Goal: Information Seeking & Learning: Understand process/instructions

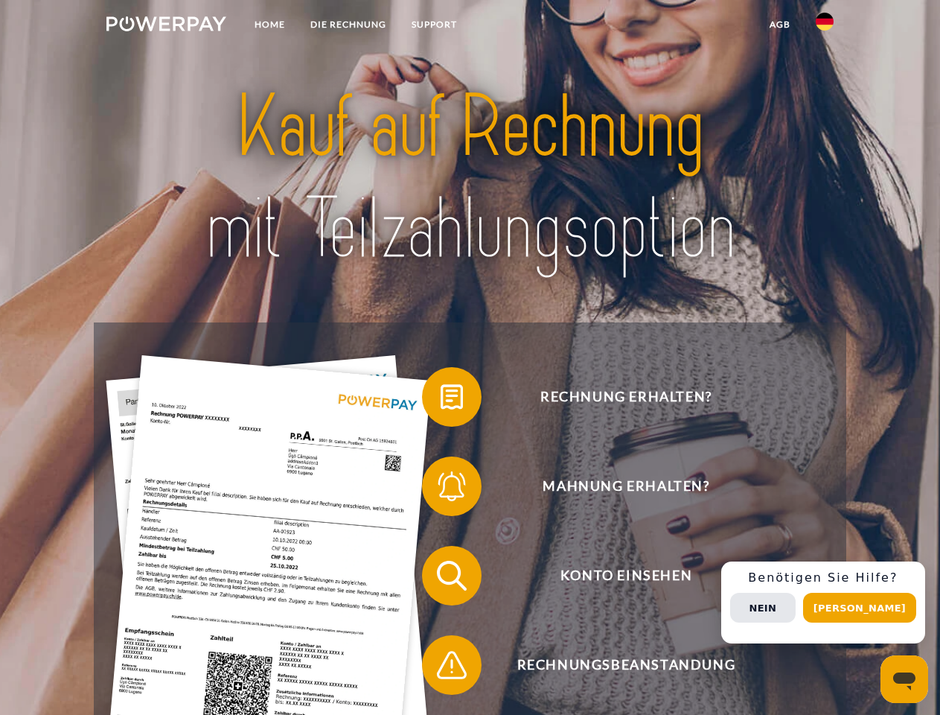
click at [166, 26] on img at bounding box center [166, 23] width 120 height 15
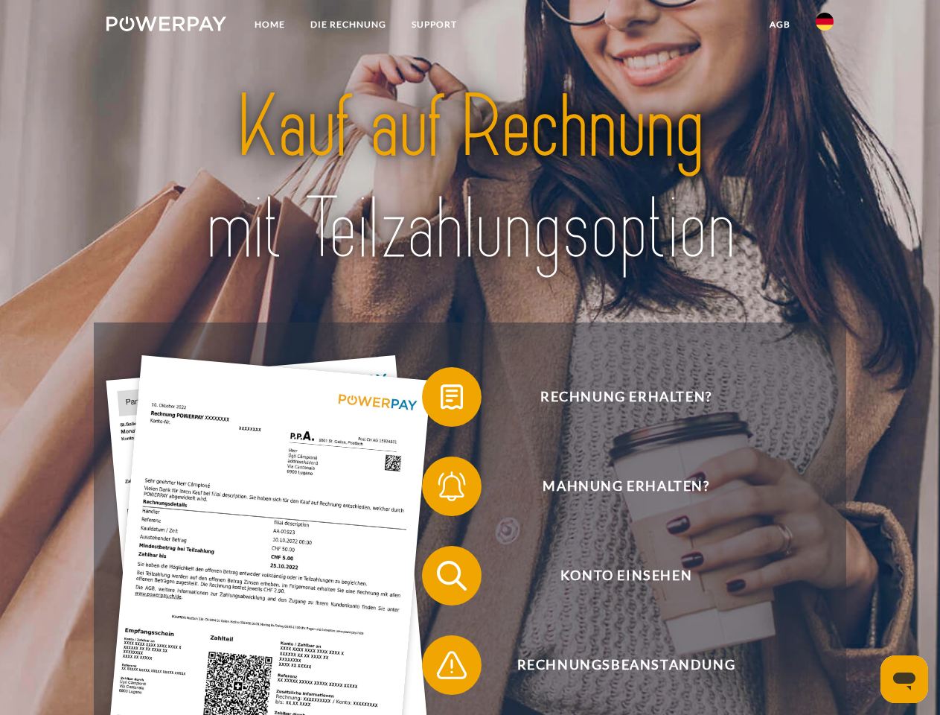
click at [825, 26] on img at bounding box center [825, 22] width 18 height 18
click at [779, 25] on link "agb" at bounding box center [780, 24] width 46 height 27
click at [441, 400] on span at bounding box center [429, 397] width 74 height 74
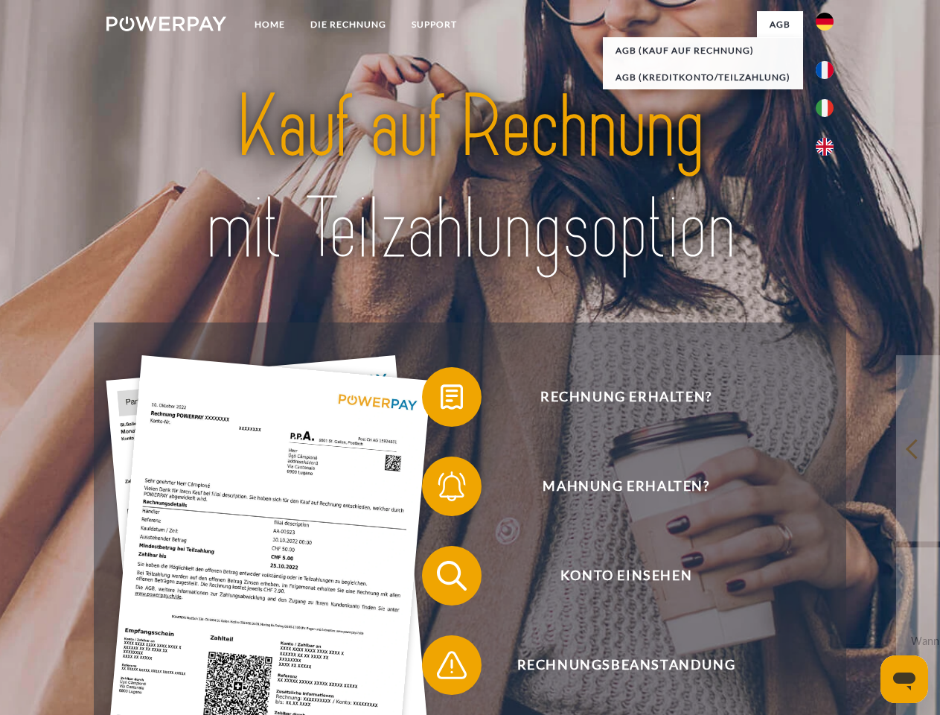
click at [441, 489] on div "Rechnung erhalten? Mahnung erhalten? Konto einsehen" at bounding box center [470, 620] width 752 height 596
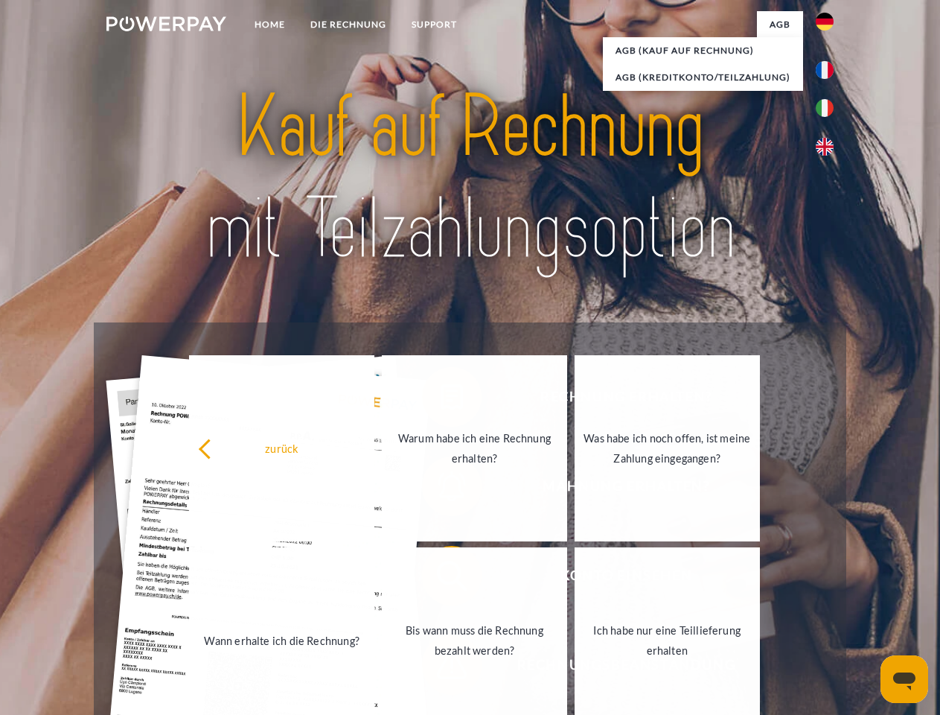
click at [441, 578] on link "Bis wann muss die Rechnung bezahlt werden?" at bounding box center [474, 640] width 185 height 186
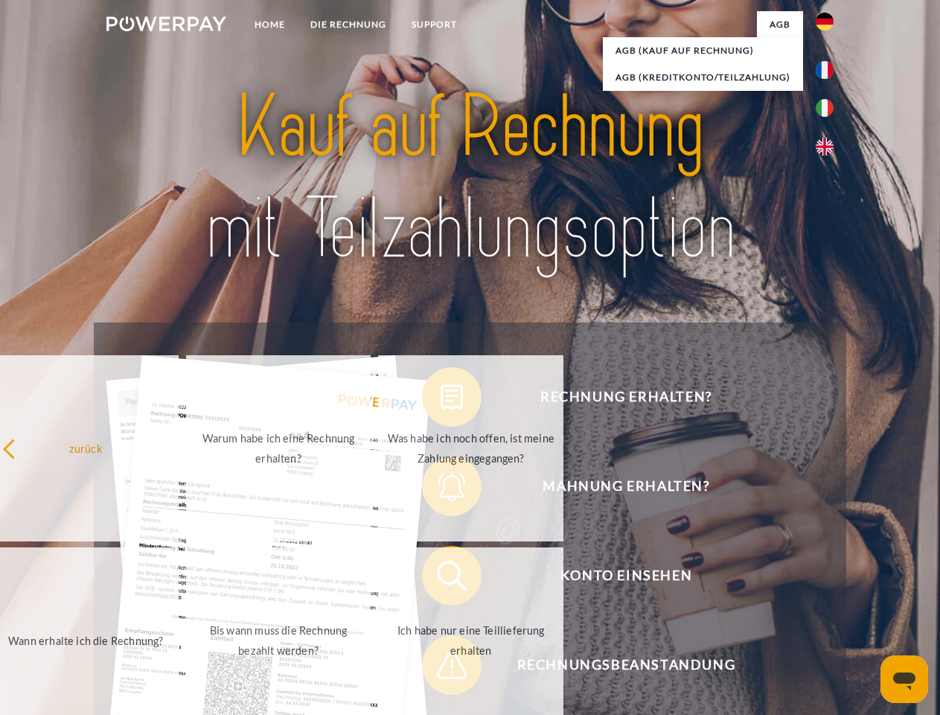
click at [441, 668] on span at bounding box center [429, 665] width 74 height 74
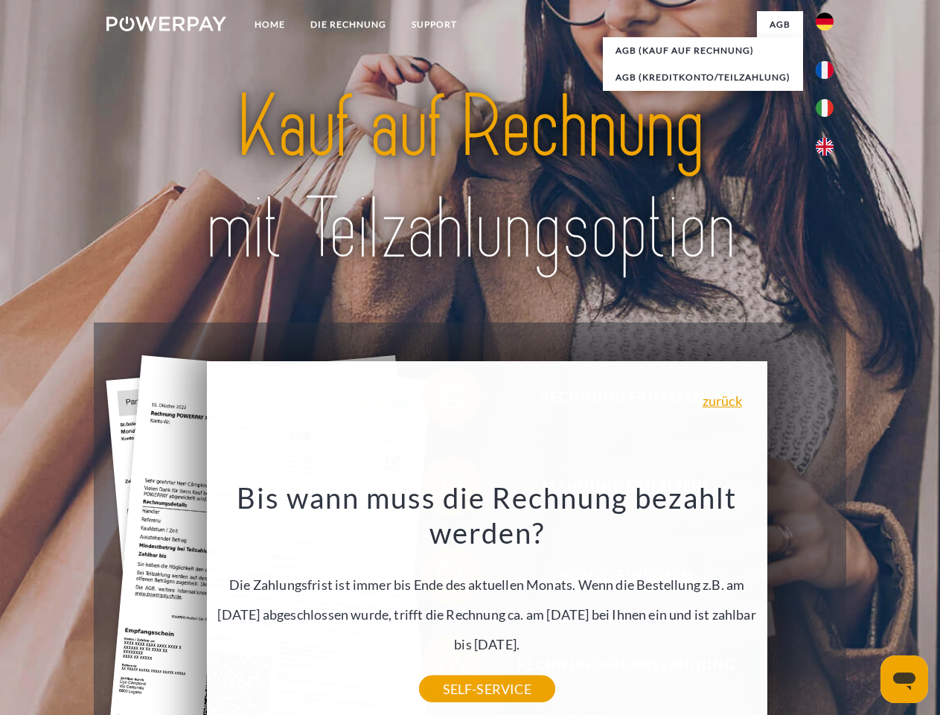
click at [829, 602] on div "Rechnung erhalten? Mahnung erhalten? Konto einsehen" at bounding box center [470, 620] width 752 height 596
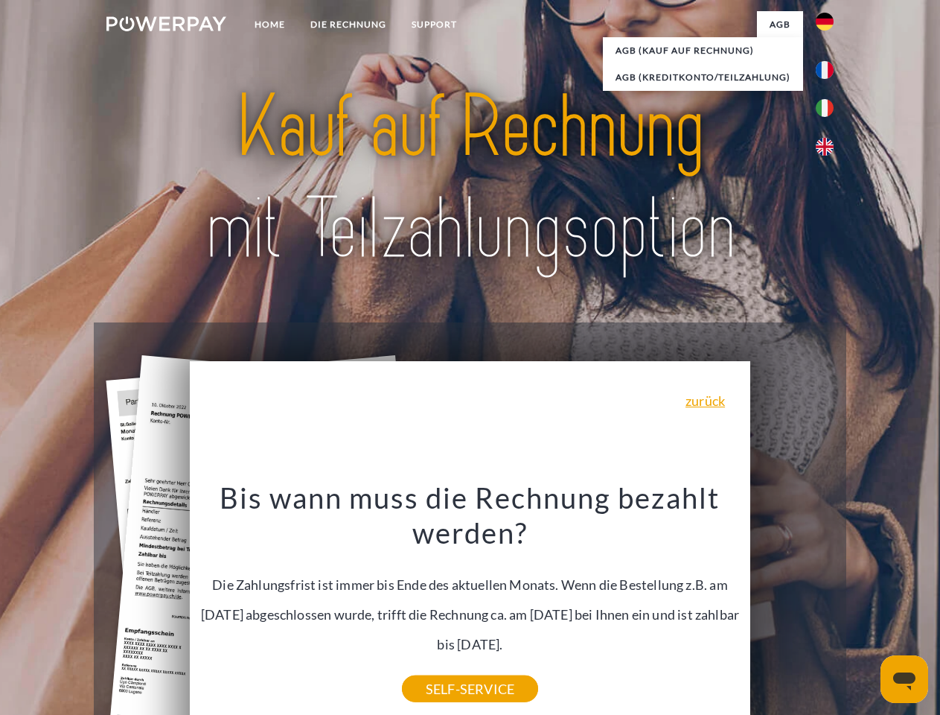
click at [792, 605] on span "Konto einsehen" at bounding box center [626, 576] width 365 height 60
click at [865, 607] on header "Home DIE RECHNUNG SUPPORT" at bounding box center [470, 514] width 940 height 1028
